Goal: Information Seeking & Learning: Check status

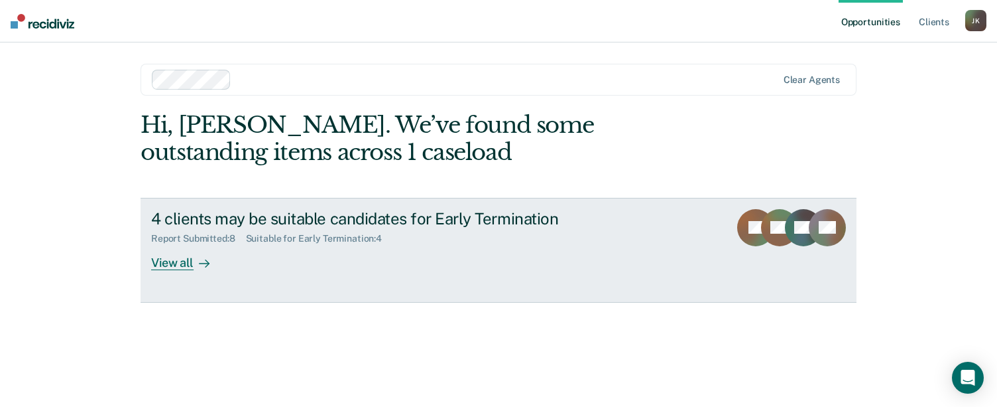
click at [186, 262] on div "View all" at bounding box center [188, 257] width 74 height 26
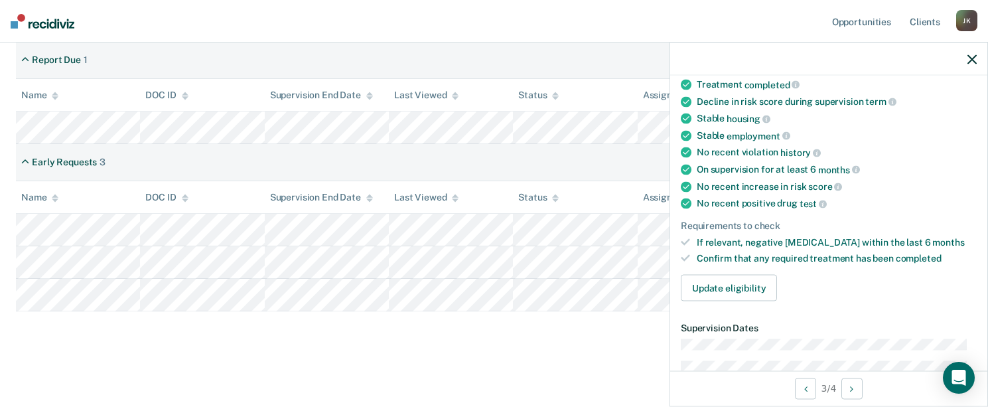
scroll to position [199, 0]
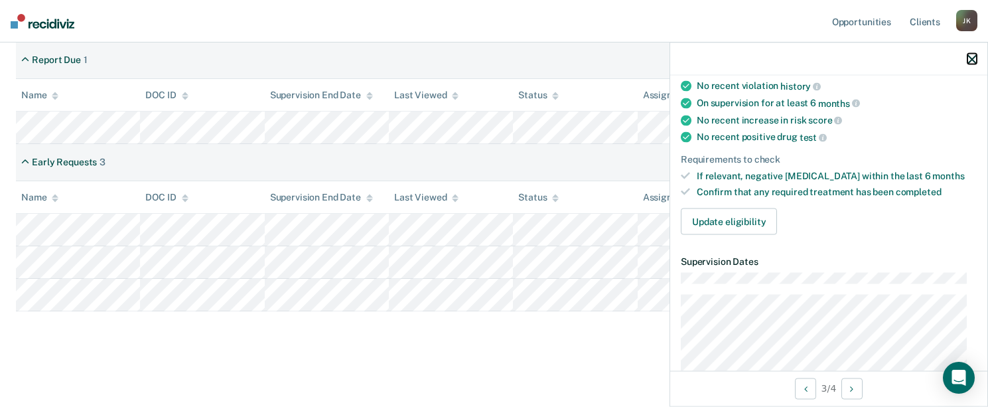
click at [971, 59] on icon "button" at bounding box center [971, 58] width 9 height 9
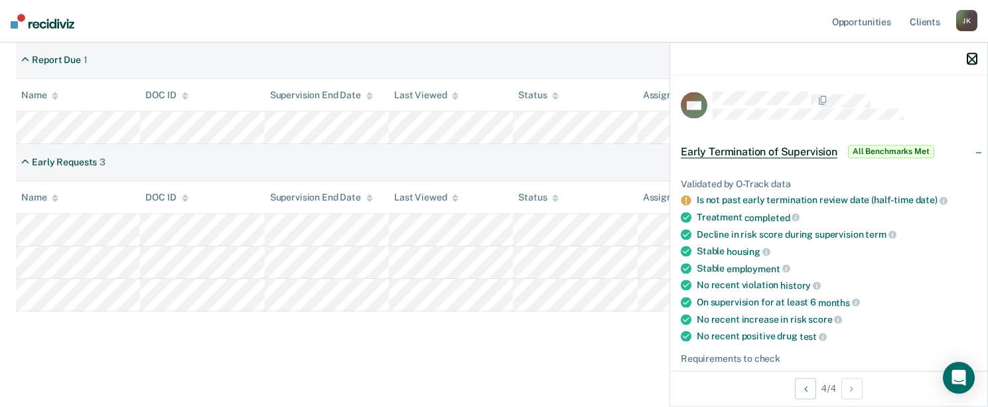
click at [970, 60] on icon "button" at bounding box center [971, 58] width 9 height 9
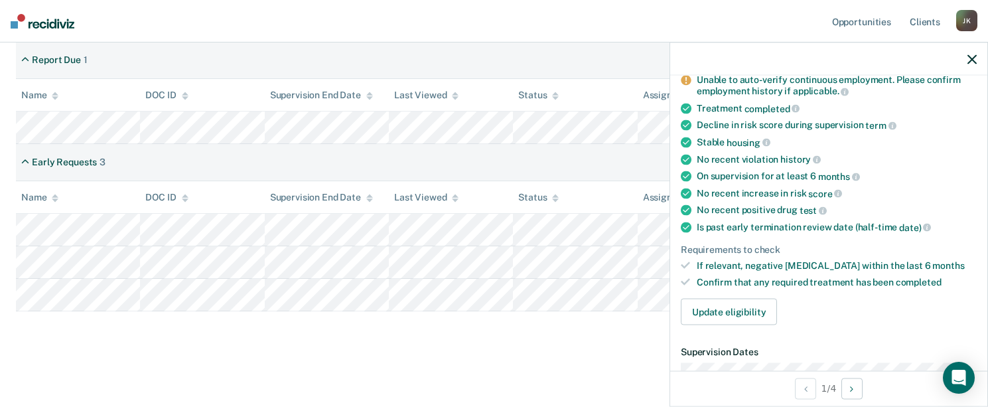
scroll to position [133, 0]
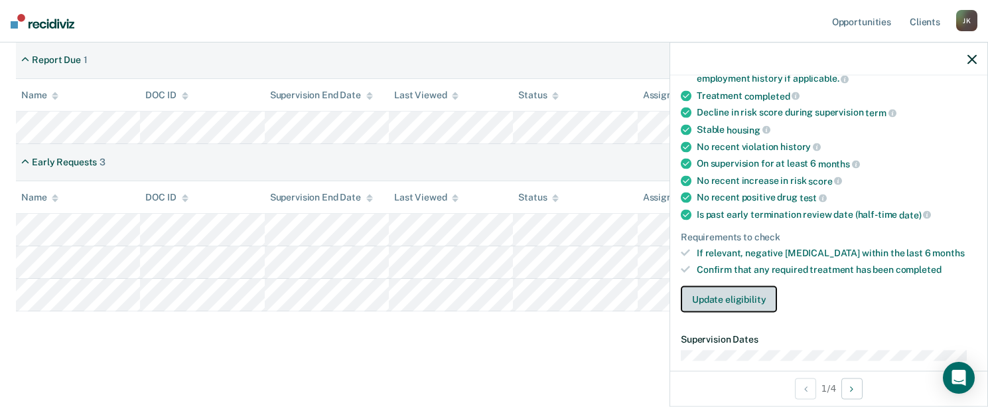
click at [734, 292] on button "Update eligibility" at bounding box center [728, 298] width 96 height 27
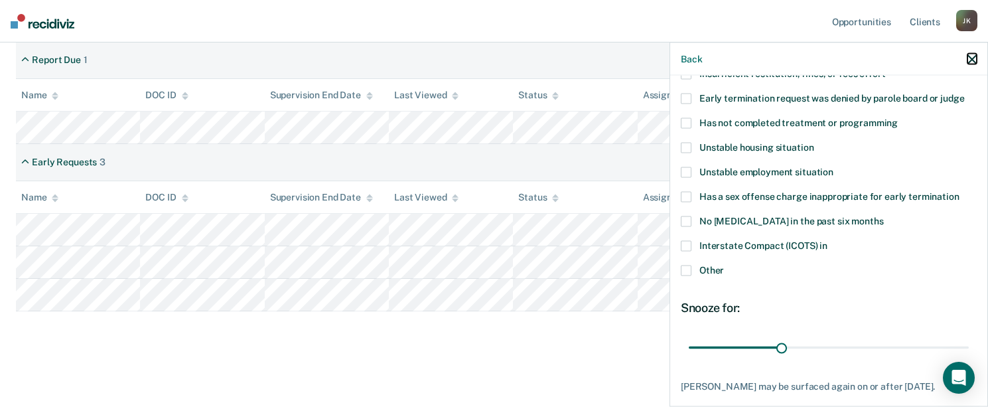
click at [970, 57] on icon "button" at bounding box center [971, 58] width 9 height 9
